Goal: Task Accomplishment & Management: Use online tool/utility

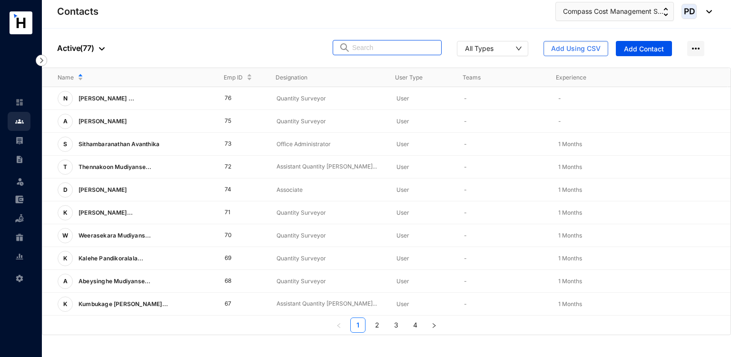
click at [378, 44] on input "text" at bounding box center [393, 47] width 83 height 14
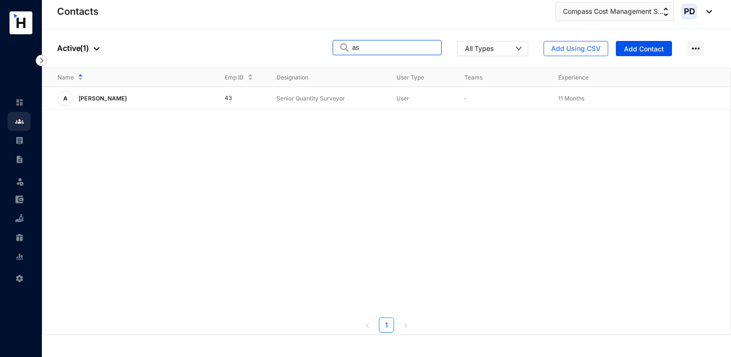
type input "a"
type input "b"
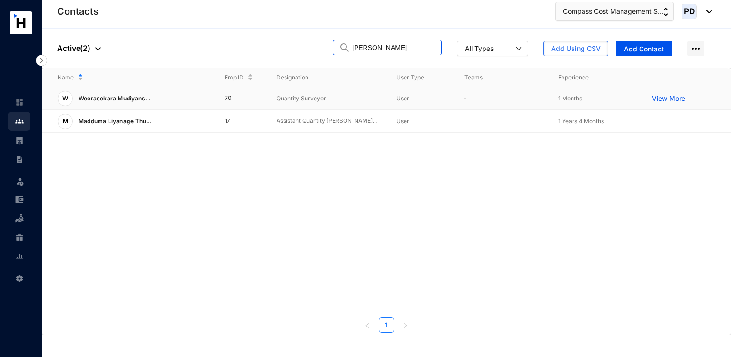
drag, startPoint x: 408, startPoint y: 42, endPoint x: 193, endPoint y: 98, distance: 222.5
click at [193, 98] on div "People Active ( 2 ) [PERSON_NAME] All Types Add Using CSV Add Contact Name Emp …" at bounding box center [386, 182] width 689 height 306
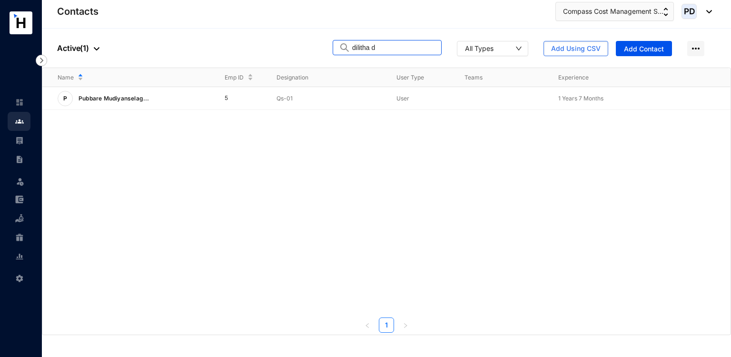
drag, startPoint x: 398, startPoint y: 48, endPoint x: 324, endPoint y: 63, distance: 75.8
click at [324, 63] on div "People Active ( 1 ) dilitha d All Types Add Using CSV Add Contact" at bounding box center [386, 48] width 689 height 39
drag, startPoint x: 407, startPoint y: 49, endPoint x: 190, endPoint y: 151, distance: 239.7
click at [190, 151] on div "People Active ( 1 ) [PERSON_NAME] All Types Add Using CSV Add Contact Name Emp …" at bounding box center [386, 182] width 689 height 306
type input "h"
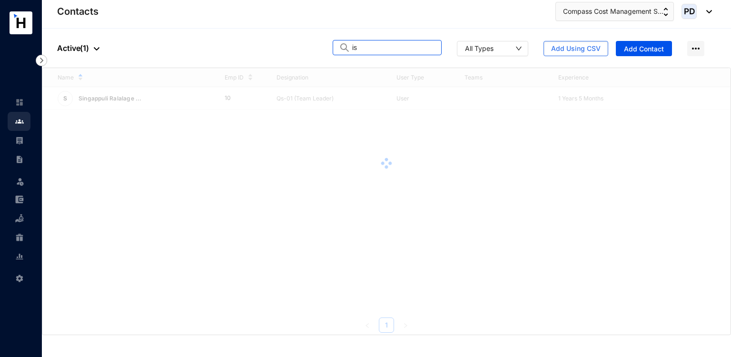
type input "i"
type input "k"
type input "n"
type input "m"
type input "n"
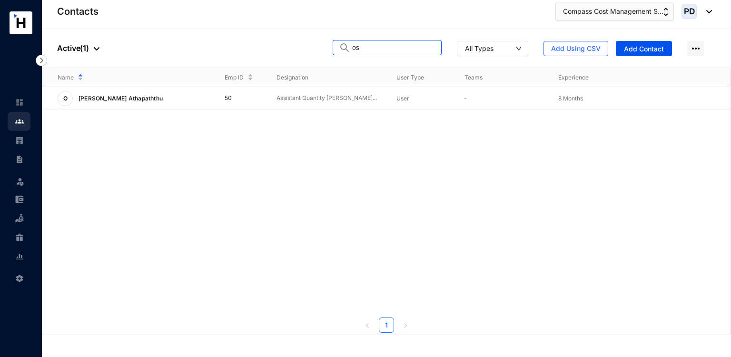
type input "o"
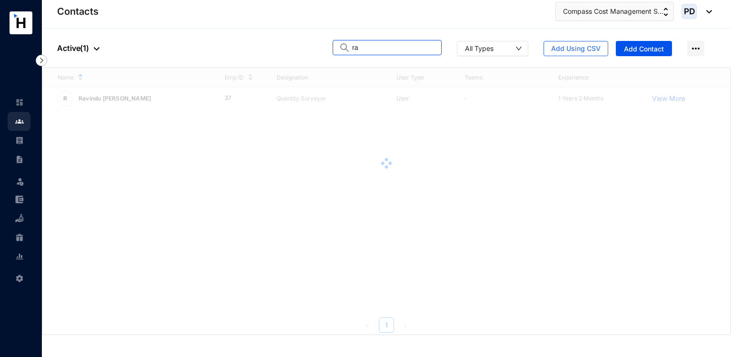
type input "r"
type input "s"
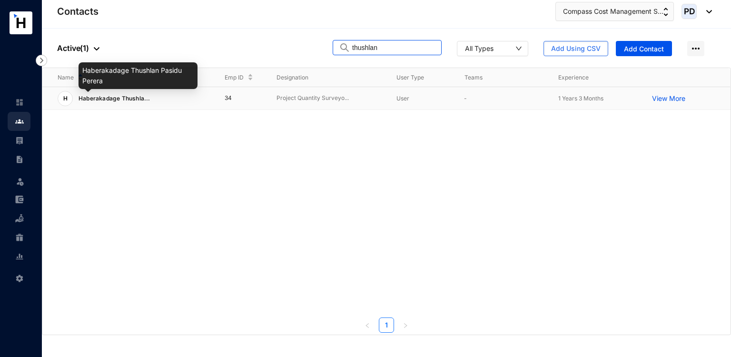
type input "thushlan"
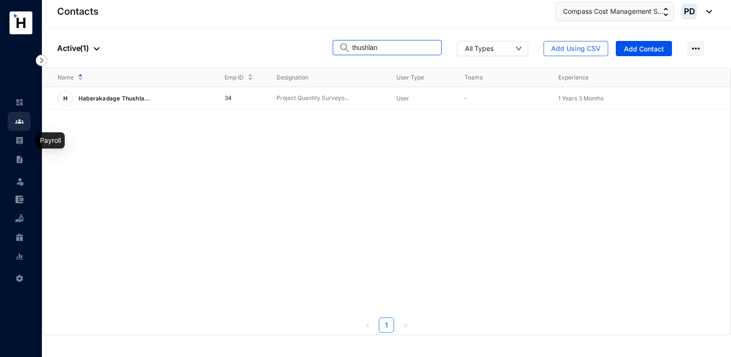
click at [19, 136] on img at bounding box center [19, 140] width 9 height 9
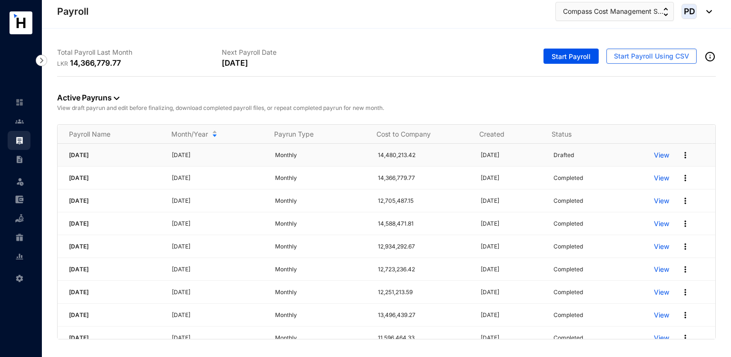
click at [681, 157] on img at bounding box center [686, 155] width 10 height 10
click at [644, 167] on p "Delete" at bounding box center [642, 174] width 67 height 16
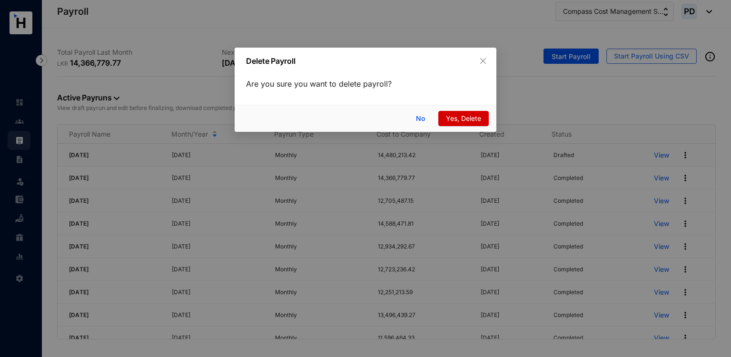
click at [472, 112] on button "Yes, Delete" at bounding box center [463, 118] width 50 height 15
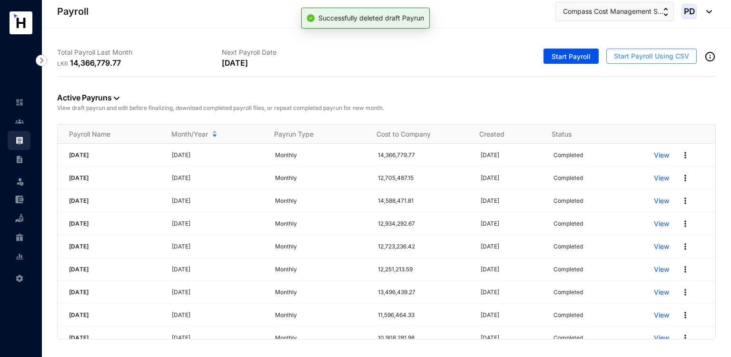
click at [641, 58] on span "Start Payroll Using CSV" at bounding box center [651, 56] width 75 height 10
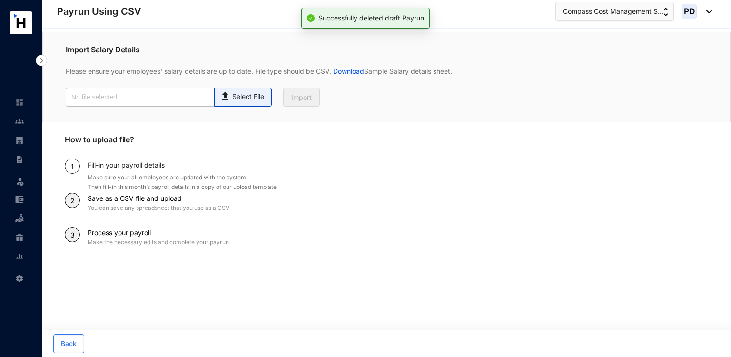
click at [242, 92] on p "Select File" at bounding box center [248, 97] width 32 height 10
click at [0, 0] on input "Select File" at bounding box center [0, 0] width 0 height 0
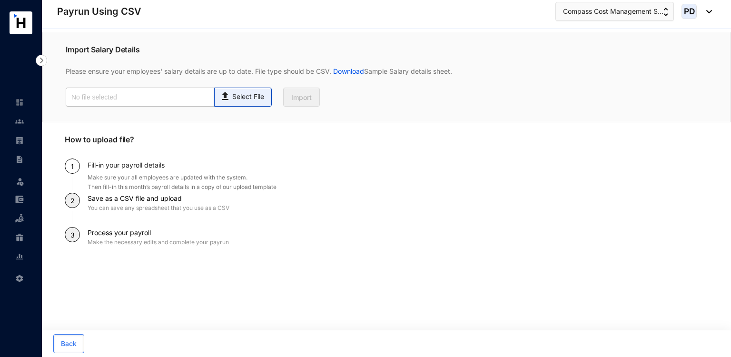
type input "Payroll Upload File with OT.csv"
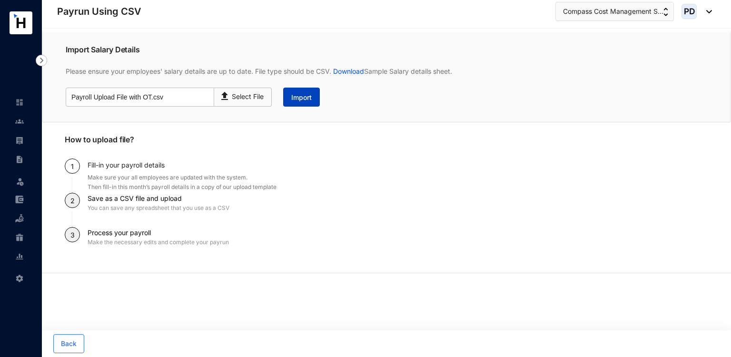
click at [293, 103] on button "Import" at bounding box center [301, 97] width 37 height 19
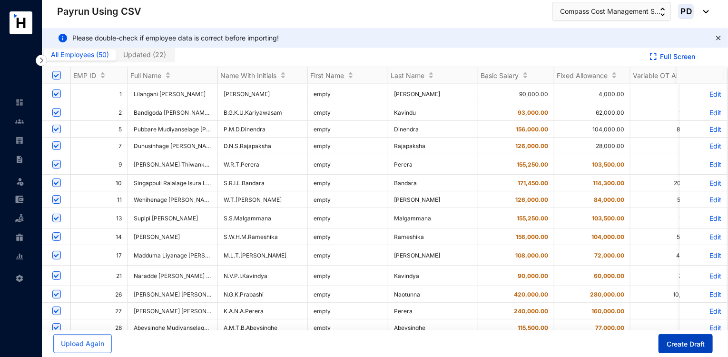
click at [670, 344] on span "Create Draft" at bounding box center [686, 344] width 38 height 10
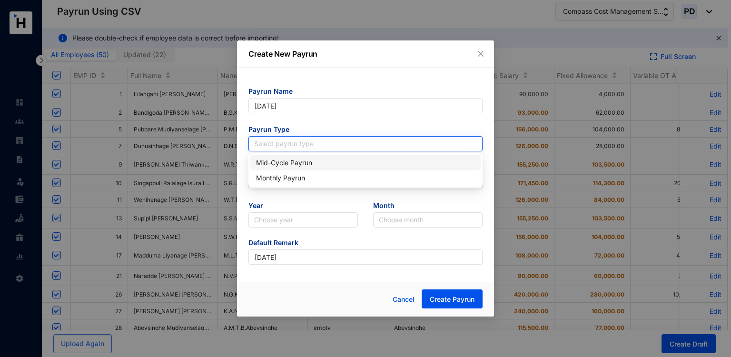
click at [274, 146] on input "search" at bounding box center [365, 144] width 223 height 14
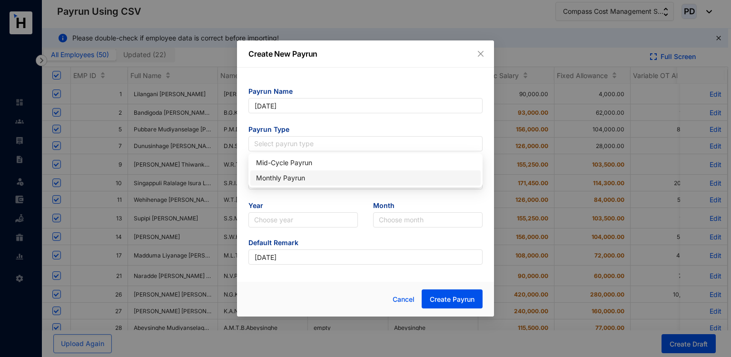
click at [264, 185] on div "Monthly Payrun" at bounding box center [365, 177] width 230 height 15
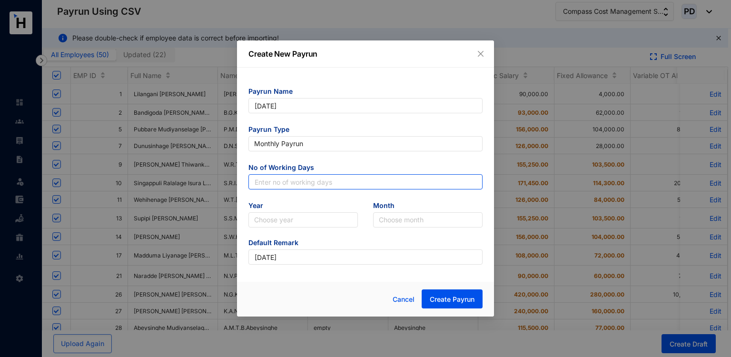
click at [298, 183] on input "text" at bounding box center [365, 181] width 234 height 15
type input "30"
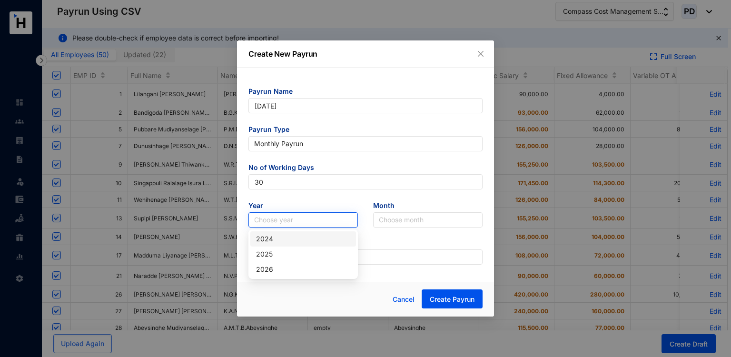
click at [284, 221] on input "search" at bounding box center [303, 220] width 98 height 14
click at [269, 254] on div "2025" at bounding box center [303, 254] width 94 height 10
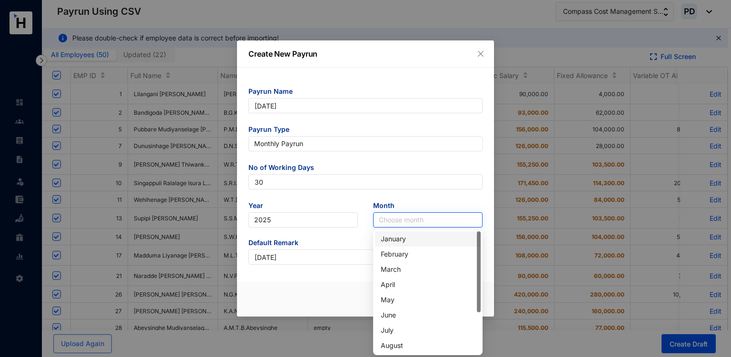
click at [462, 212] on div "Choose month" at bounding box center [427, 219] width 109 height 15
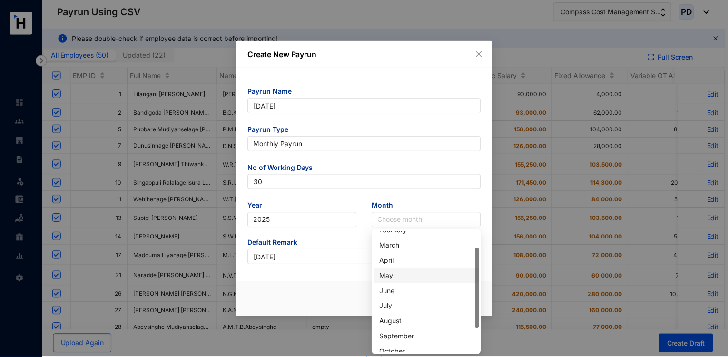
scroll to position [25, 0]
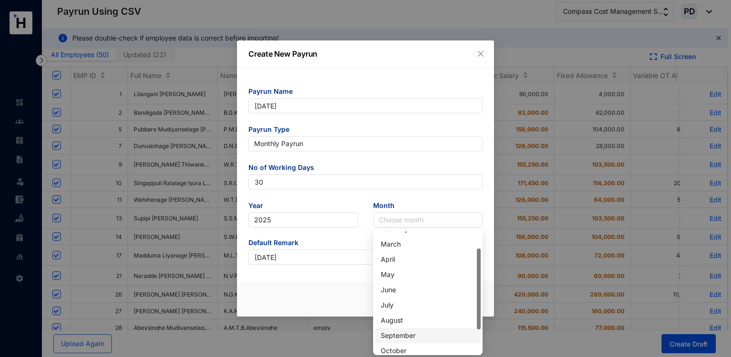
click at [398, 333] on div "September" at bounding box center [428, 335] width 94 height 10
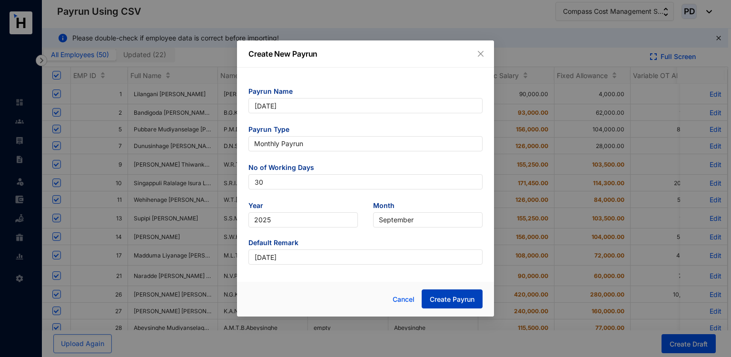
click at [443, 300] on span "Create Payrun" at bounding box center [452, 300] width 45 height 10
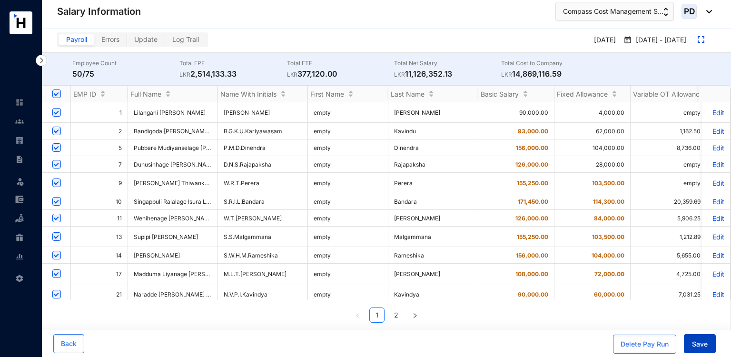
click at [689, 337] on button "Save" at bounding box center [700, 343] width 32 height 19
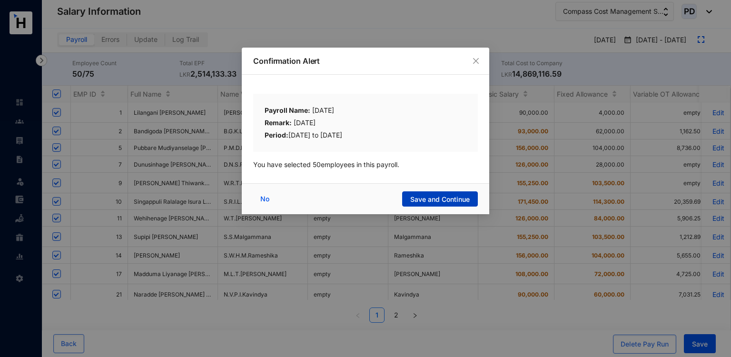
click at [437, 194] on button "Save and Continue" at bounding box center [440, 198] width 76 height 15
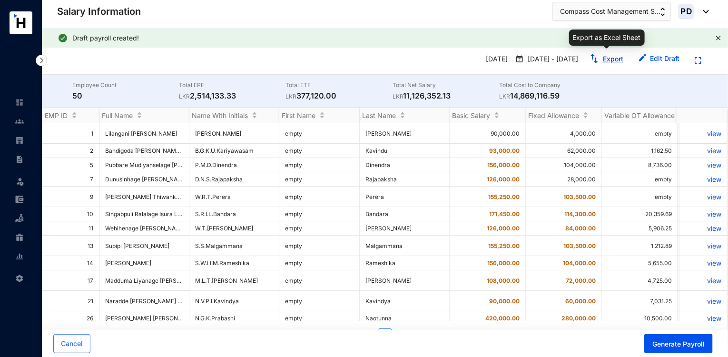
click at [608, 58] on link "Export" at bounding box center [613, 59] width 20 height 8
